Goal: Task Accomplishment & Management: Complete application form

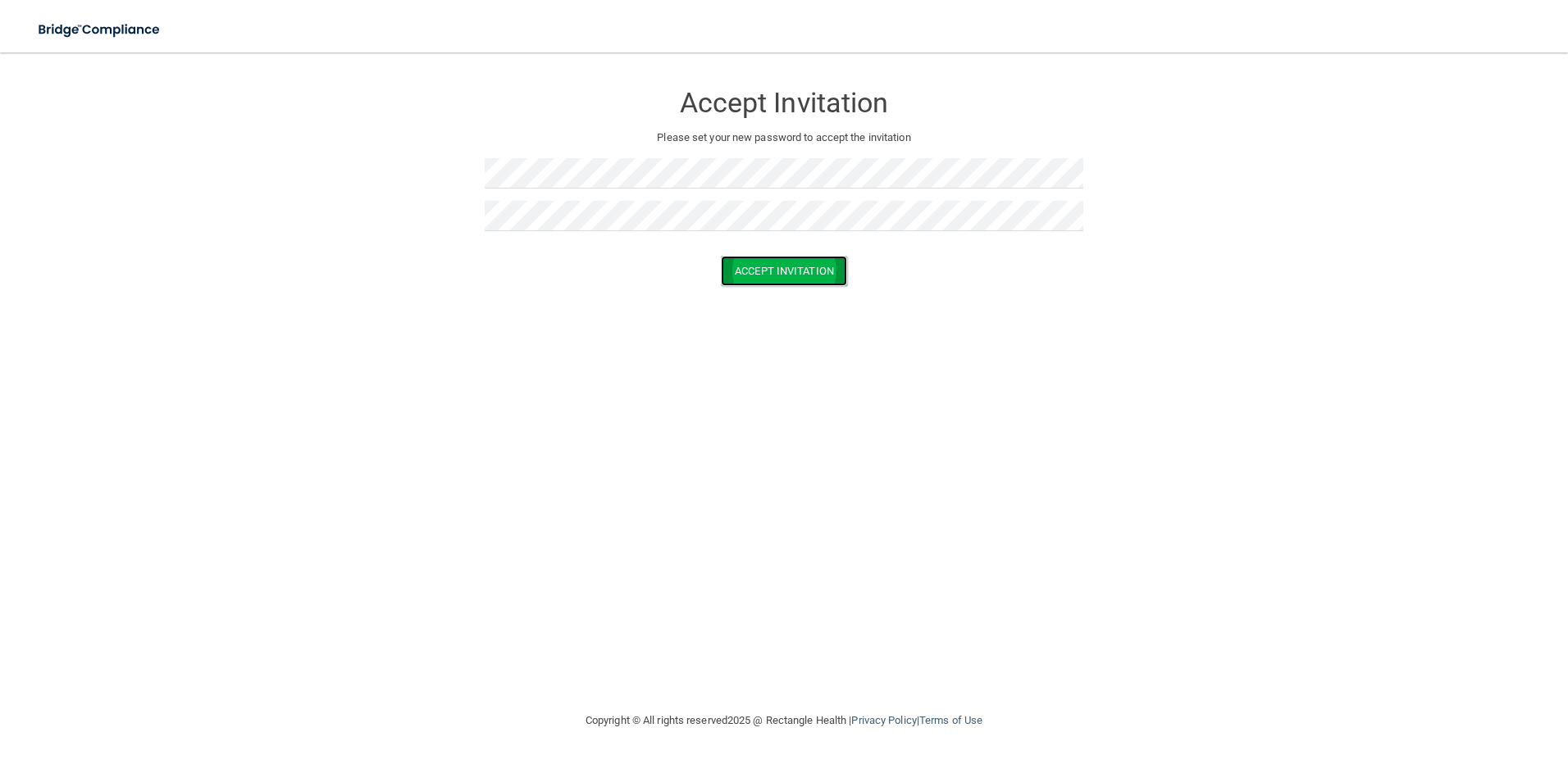
click at [759, 263] on button "Accept Invitation" at bounding box center [784, 271] width 127 height 31
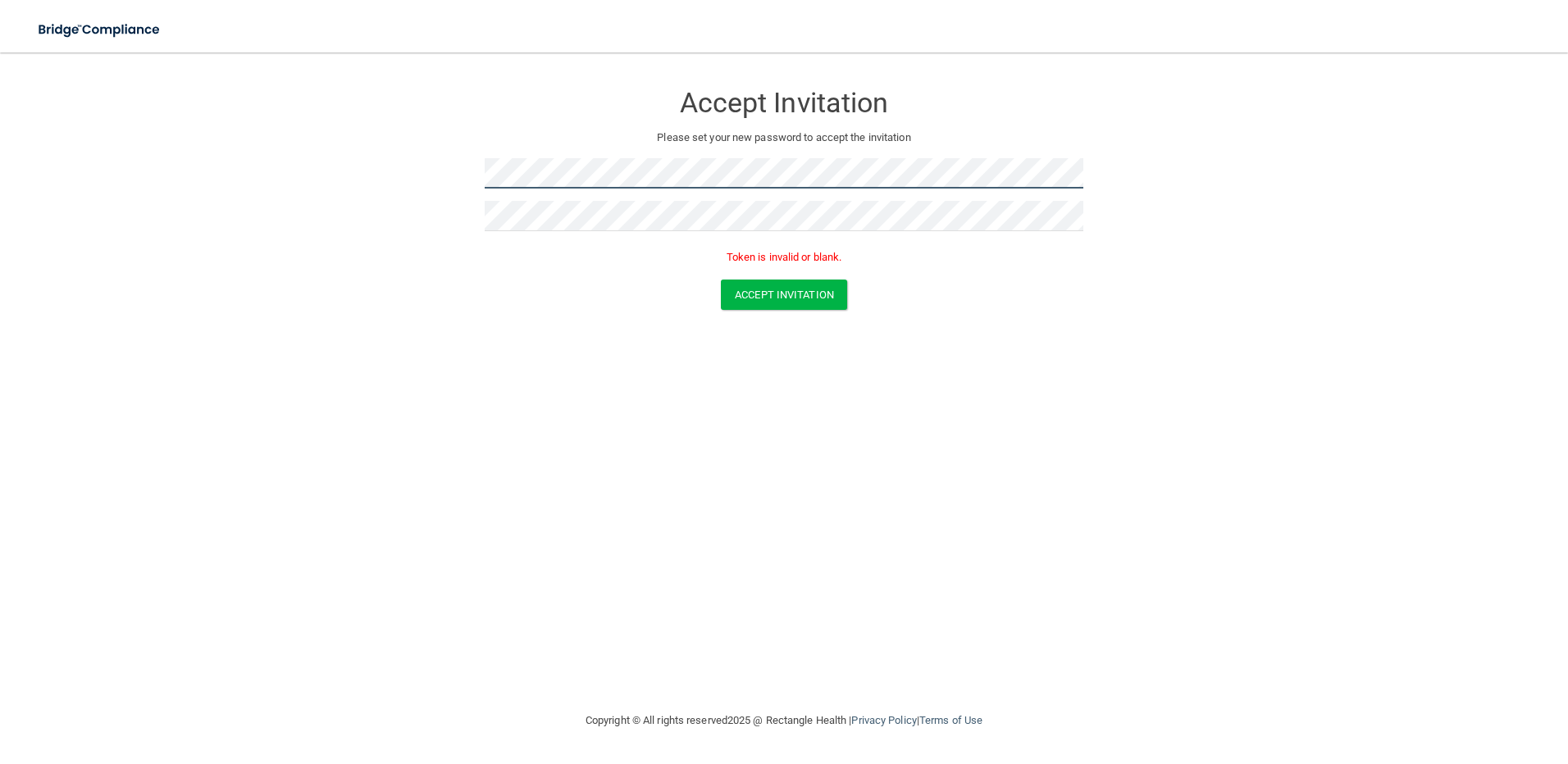
click at [449, 164] on form "Accept Invitation Please set your new password to accept the invitation Token i…" at bounding box center [784, 199] width 1503 height 260
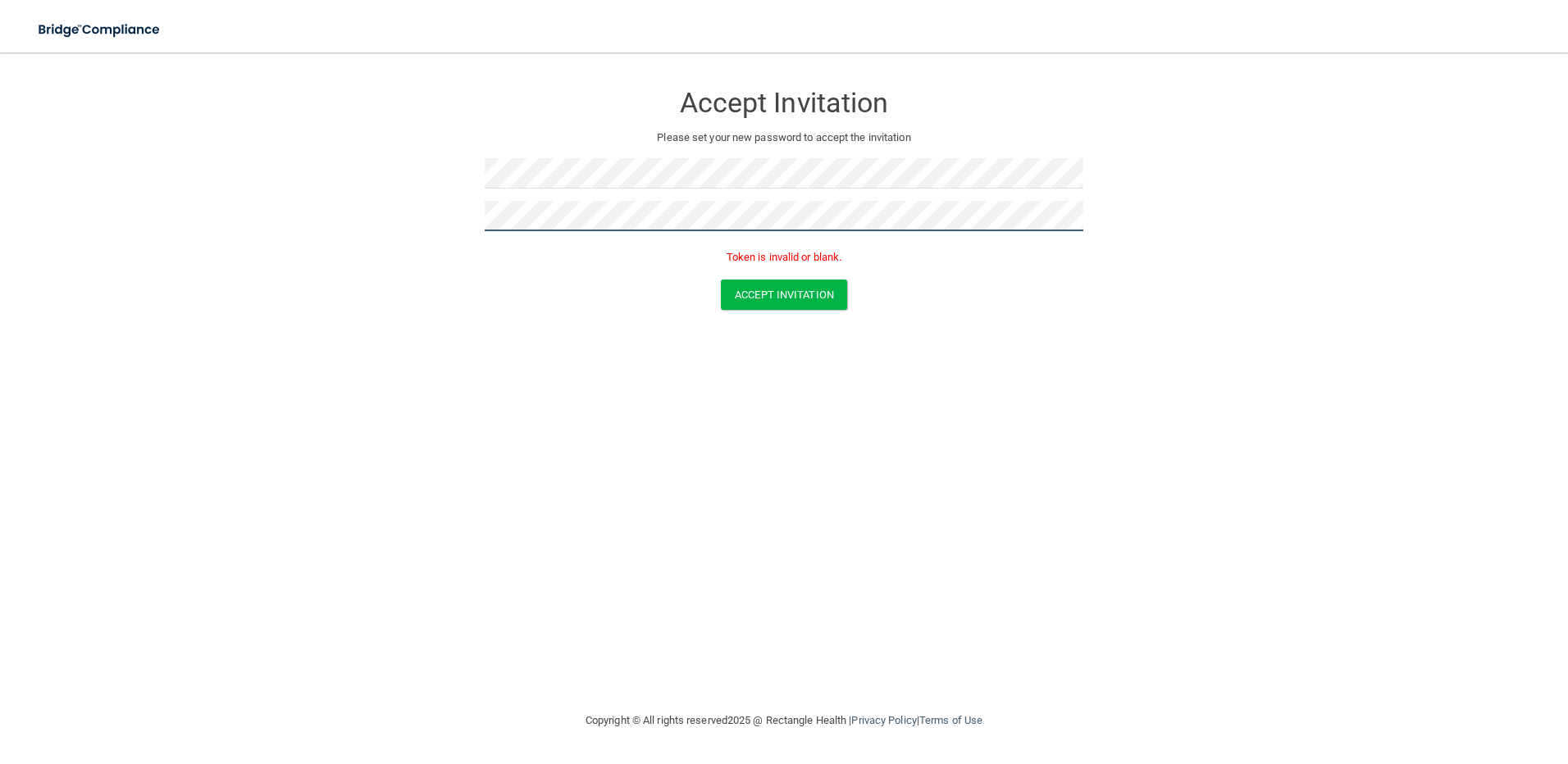
click at [383, 234] on form "Accept Invitation Please set your new password to accept the invitation Token i…" at bounding box center [784, 199] width 1503 height 260
click at [775, 308] on form "Accept Invitation Please set your new password to accept the invitation Token i…" at bounding box center [784, 199] width 1503 height 260
click at [783, 300] on button "Accept Invitation" at bounding box center [784, 295] width 127 height 31
click at [792, 292] on button "Accept Invitation" at bounding box center [784, 295] width 127 height 31
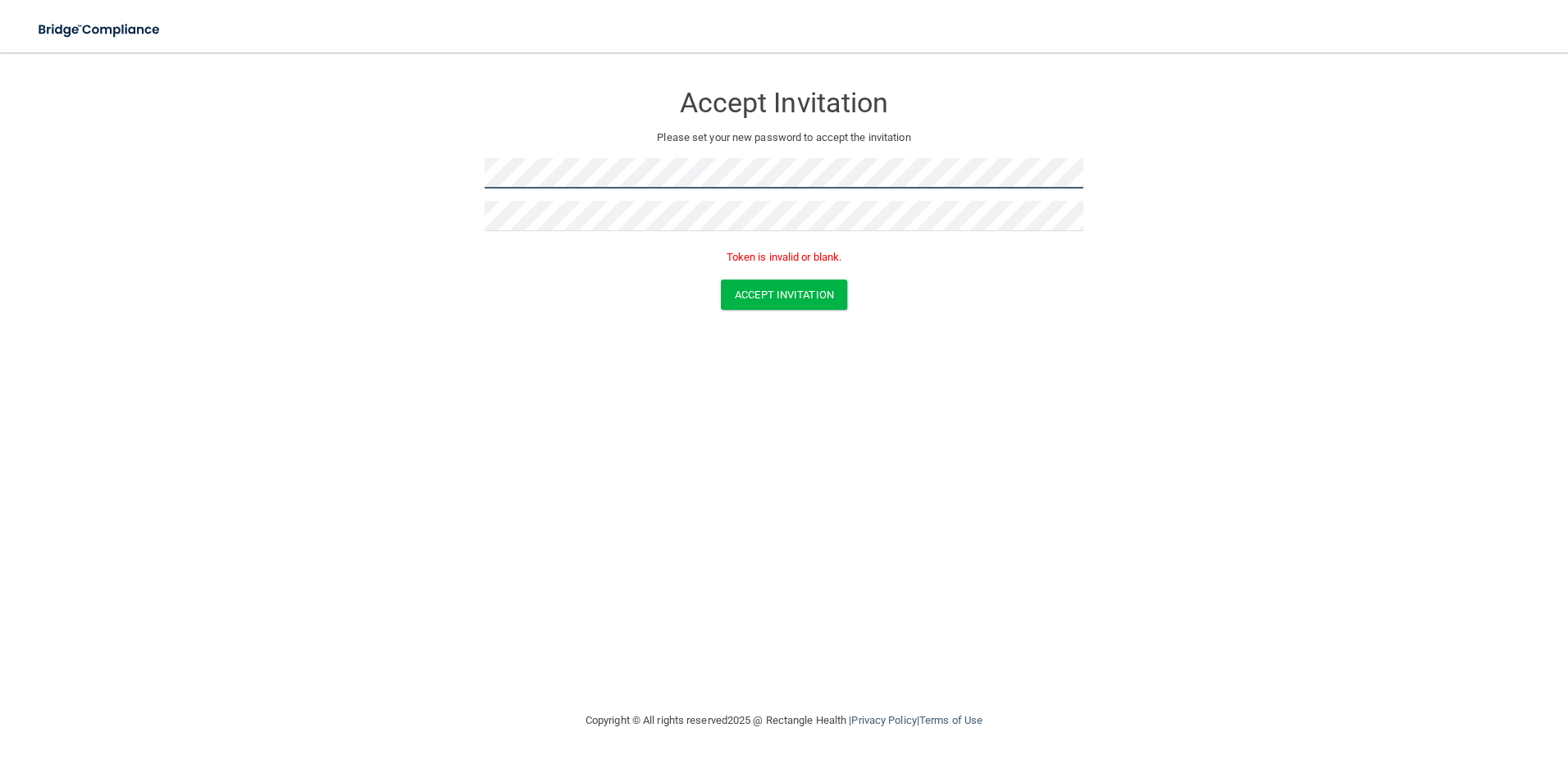
click at [427, 166] on form "Accept Invitation Please set your new password to accept the invitation Token i…" at bounding box center [784, 199] width 1503 height 260
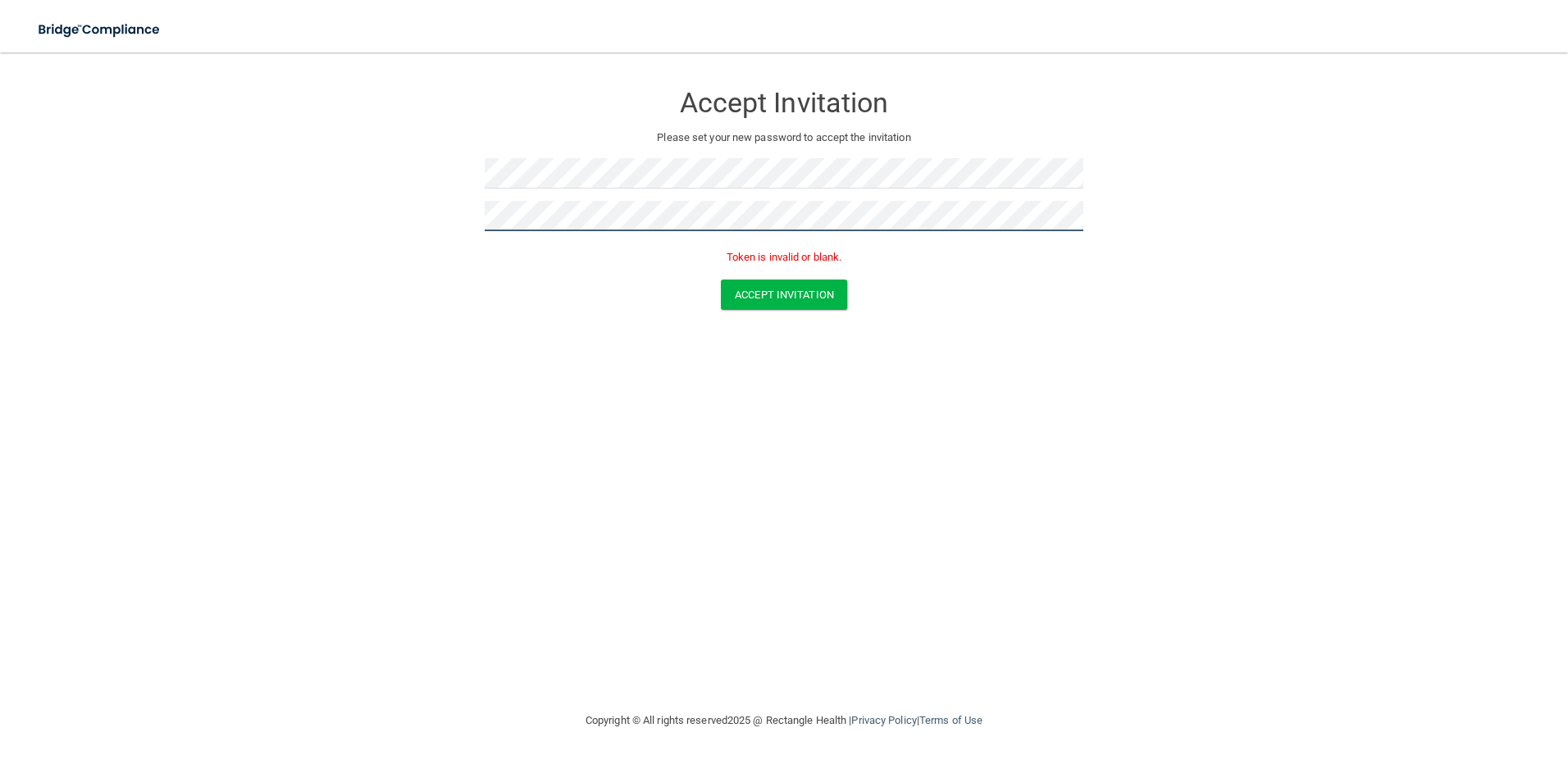
click at [420, 207] on form "Accept Invitation Please set your new password to accept the invitation Token i…" at bounding box center [784, 199] width 1503 height 260
click at [774, 299] on button "Accept Invitation" at bounding box center [784, 295] width 127 height 31
